Goal: Task Accomplishment & Management: Manage account settings

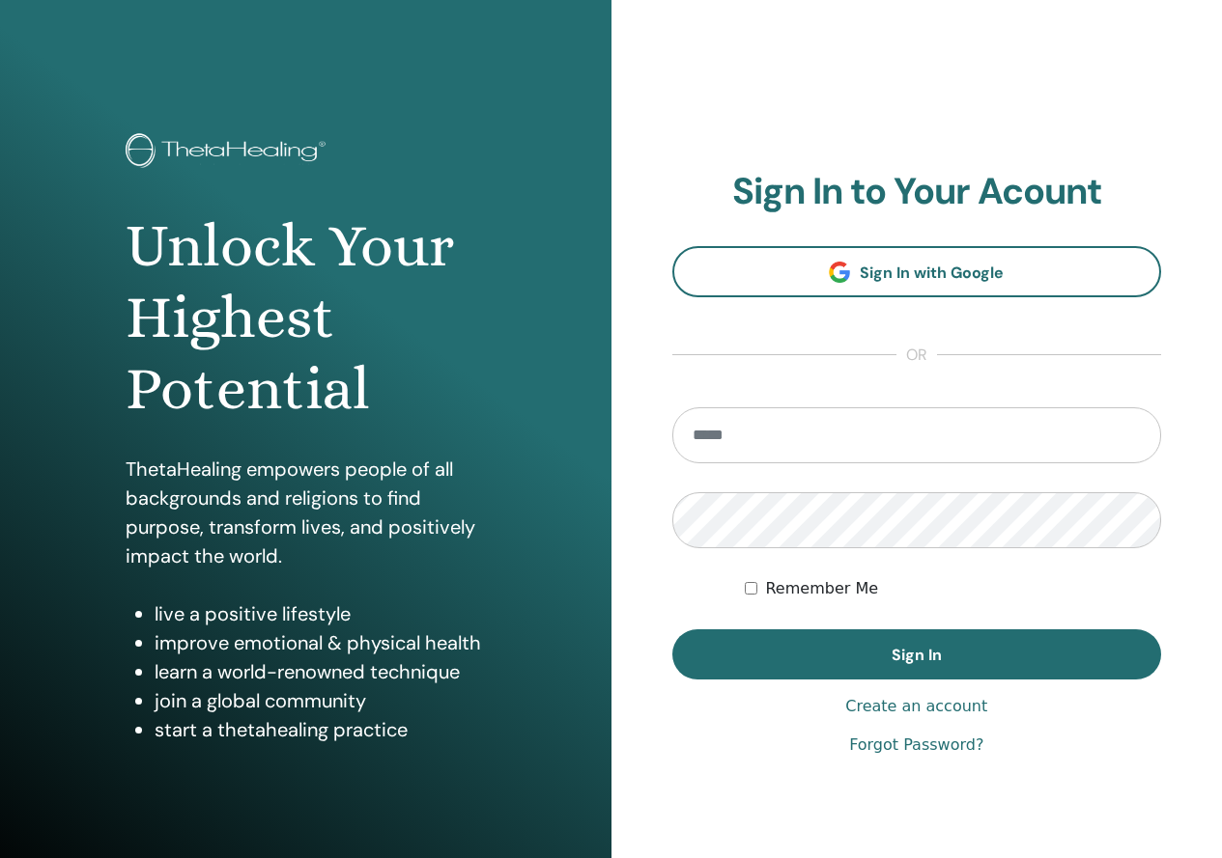
click at [874, 445] on input "email" at bounding box center [917, 435] width 490 height 56
type input "**********"
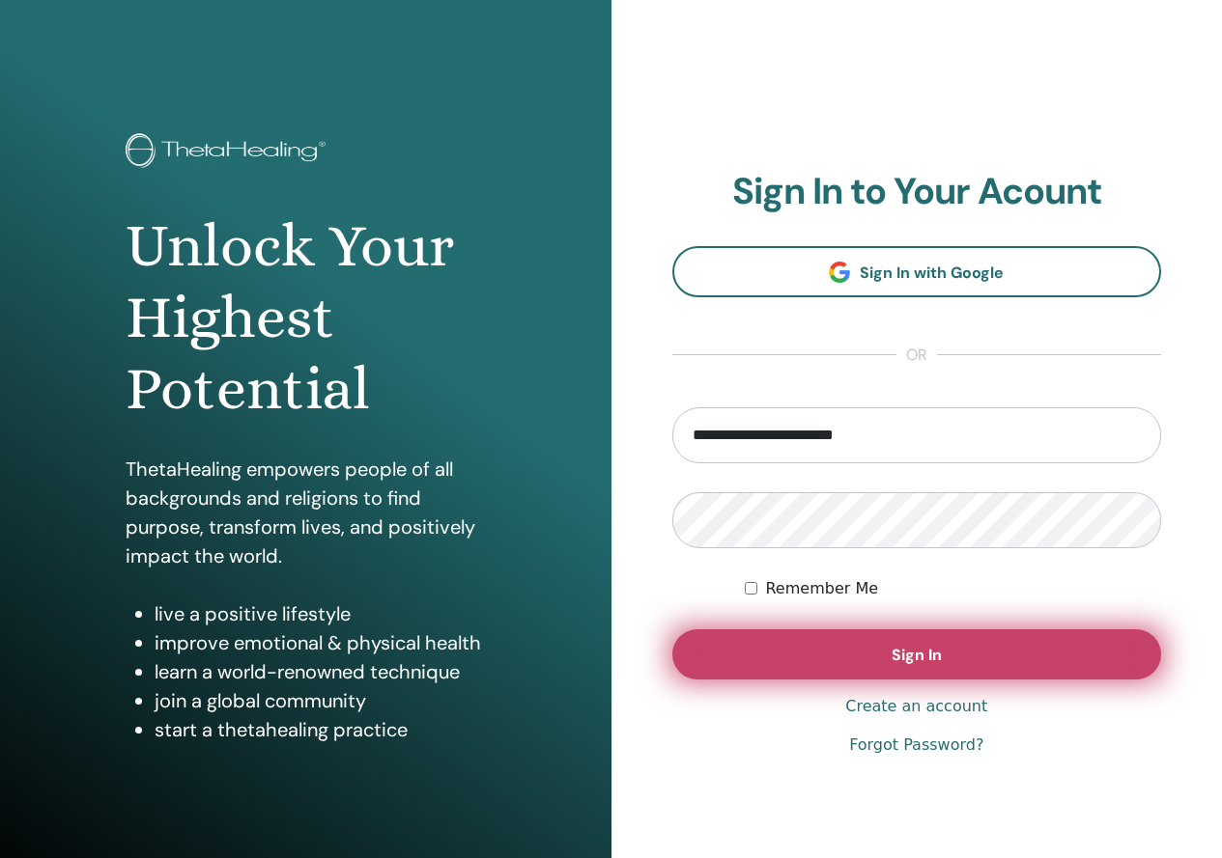
click at [872, 653] on button "Sign In" at bounding box center [917, 655] width 490 height 50
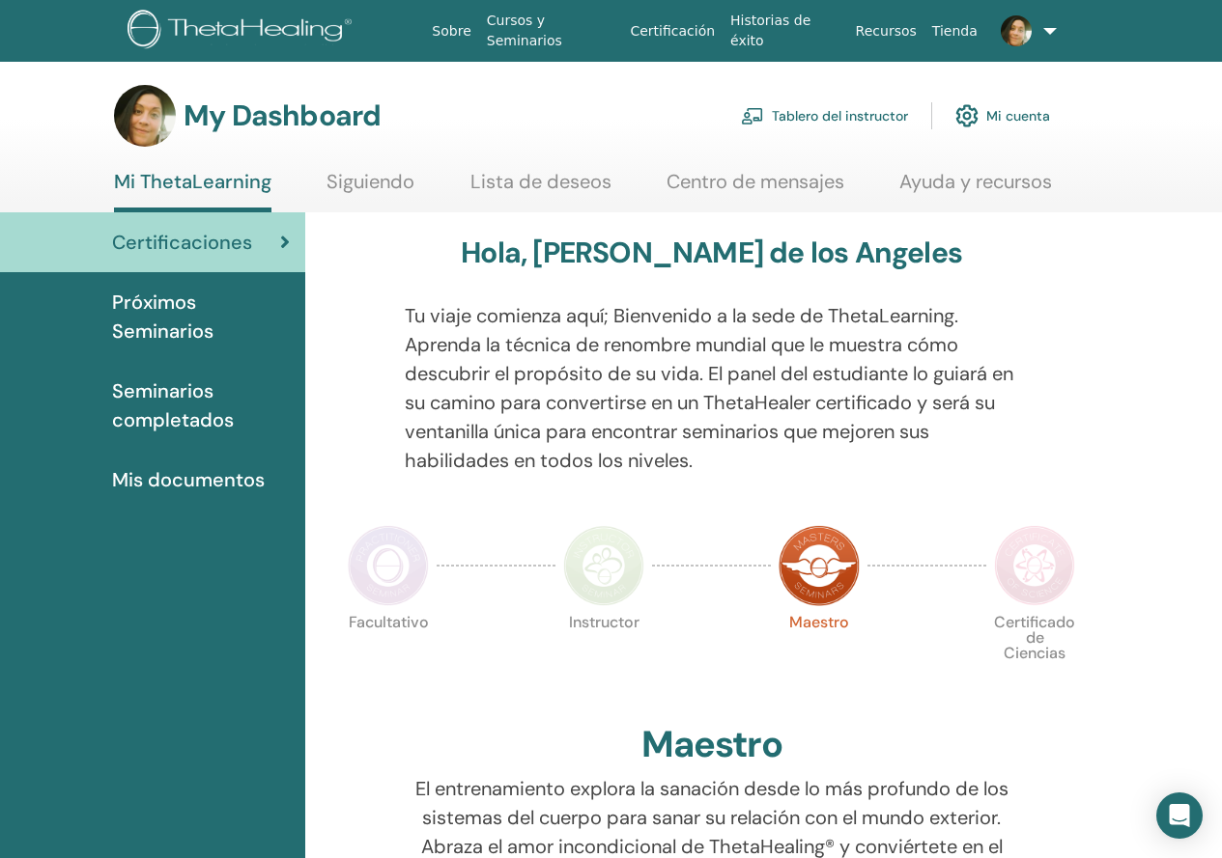
click at [865, 126] on link "Tablero del instructor" at bounding box center [824, 116] width 167 height 42
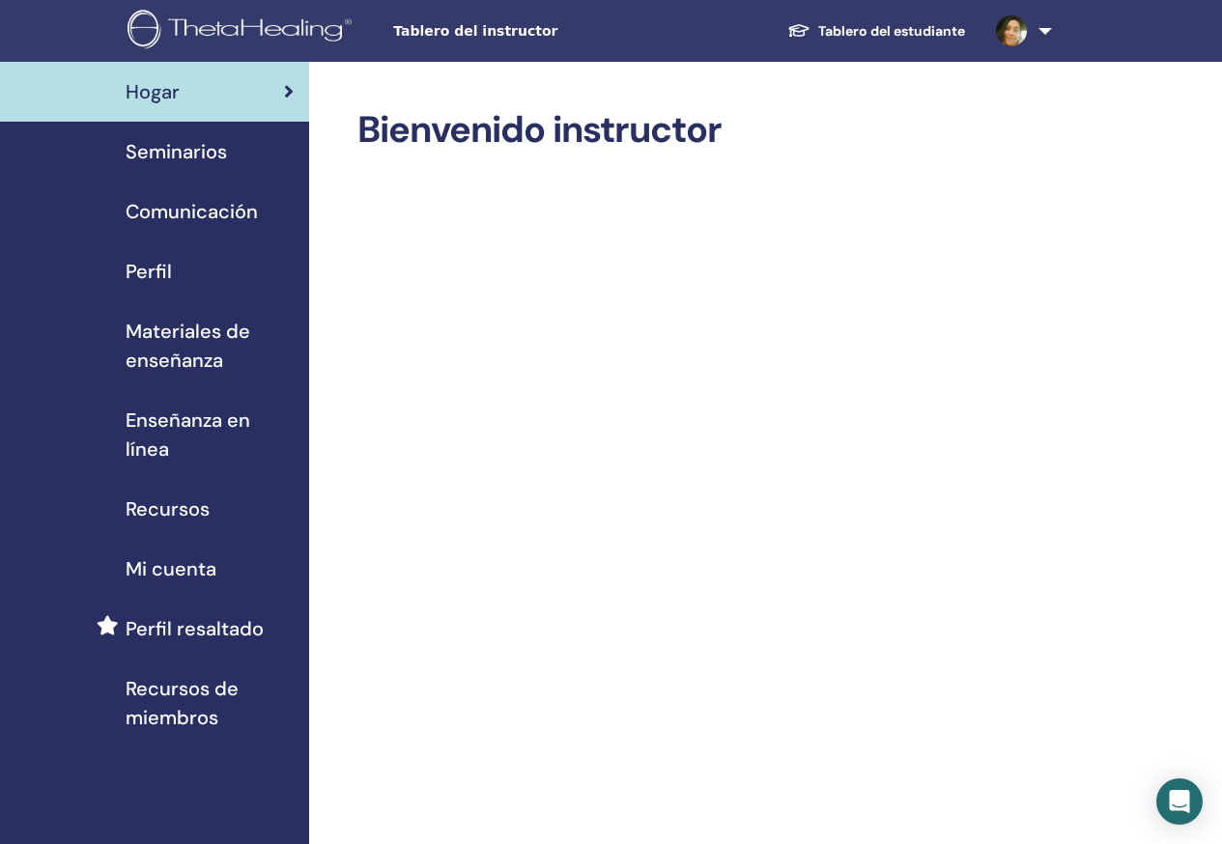
click at [201, 164] on span "Seminarios" at bounding box center [176, 151] width 101 height 29
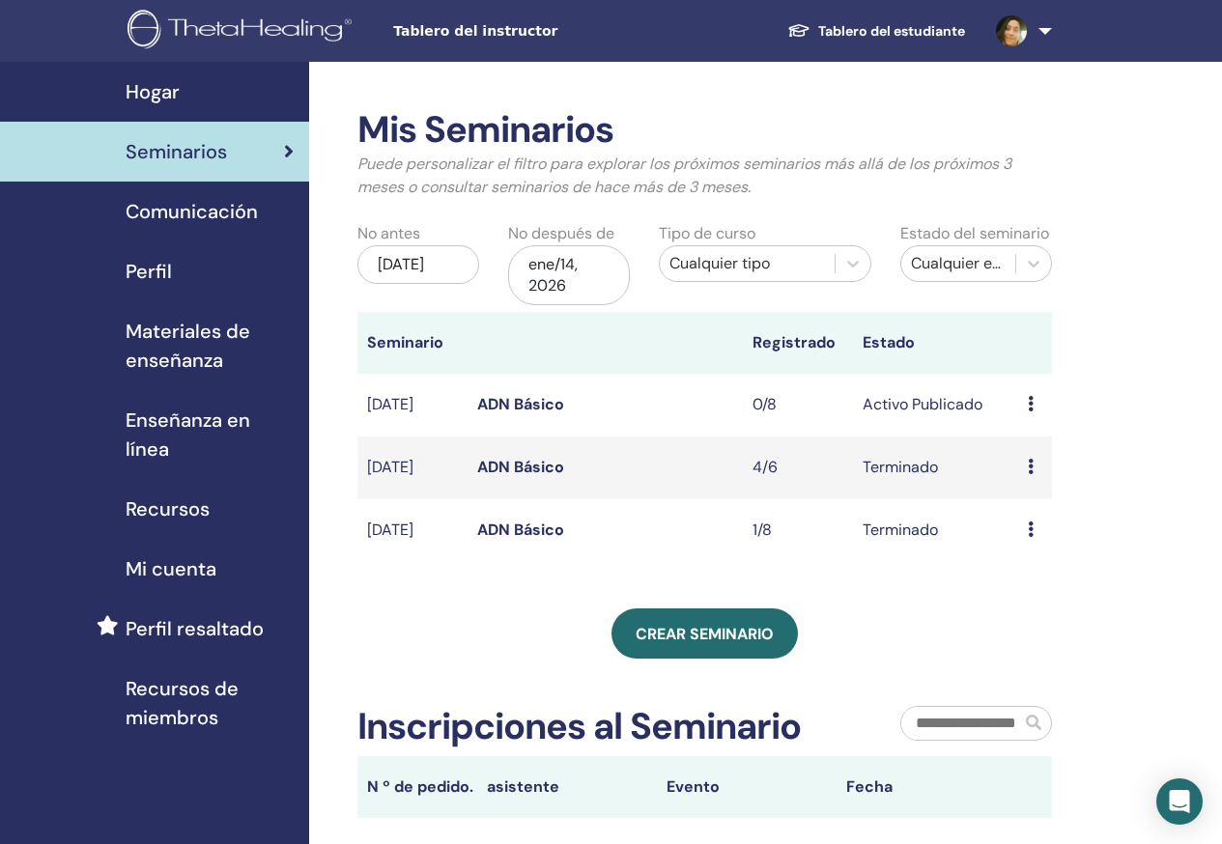
click at [1035, 30] on link at bounding box center [1019, 31] width 79 height 62
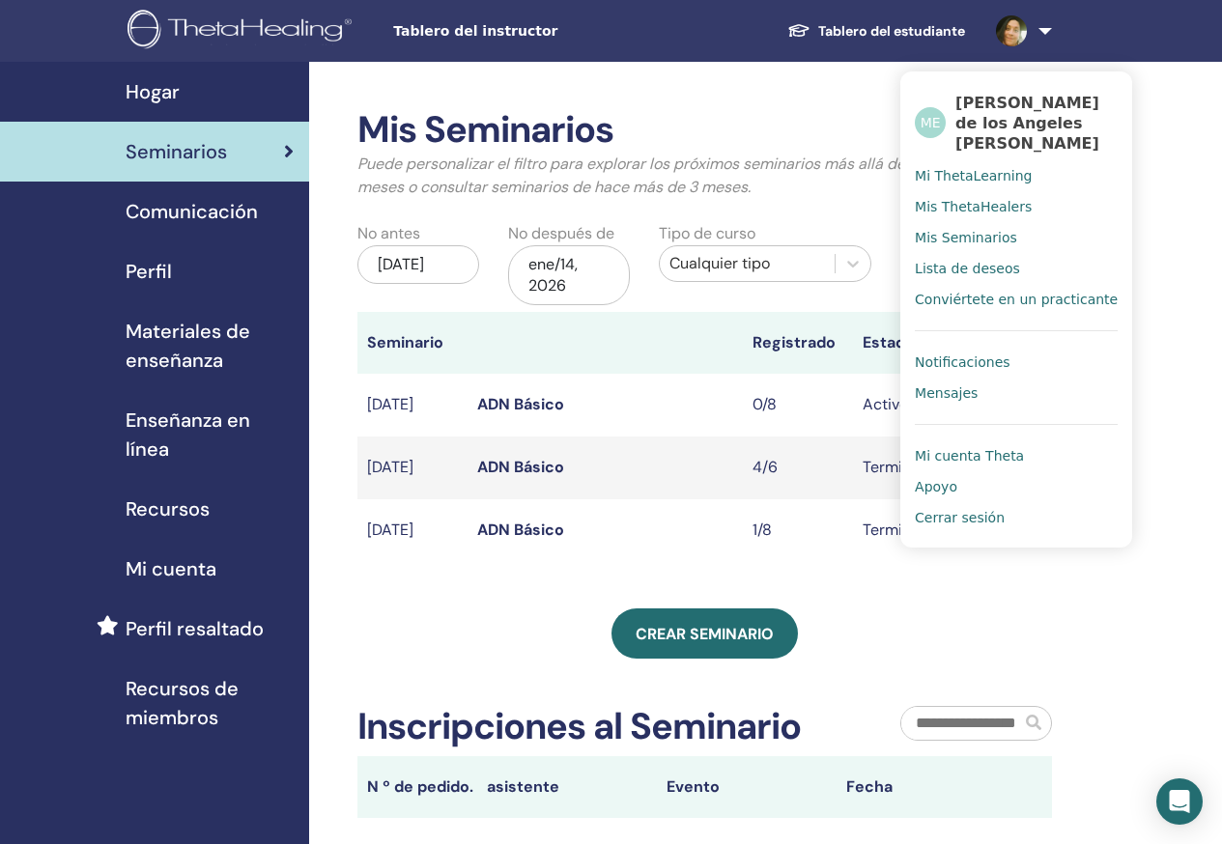
click at [938, 516] on span "Cerrar sesión" at bounding box center [959, 517] width 90 height 17
